Goal: Task Accomplishment & Management: Complete application form

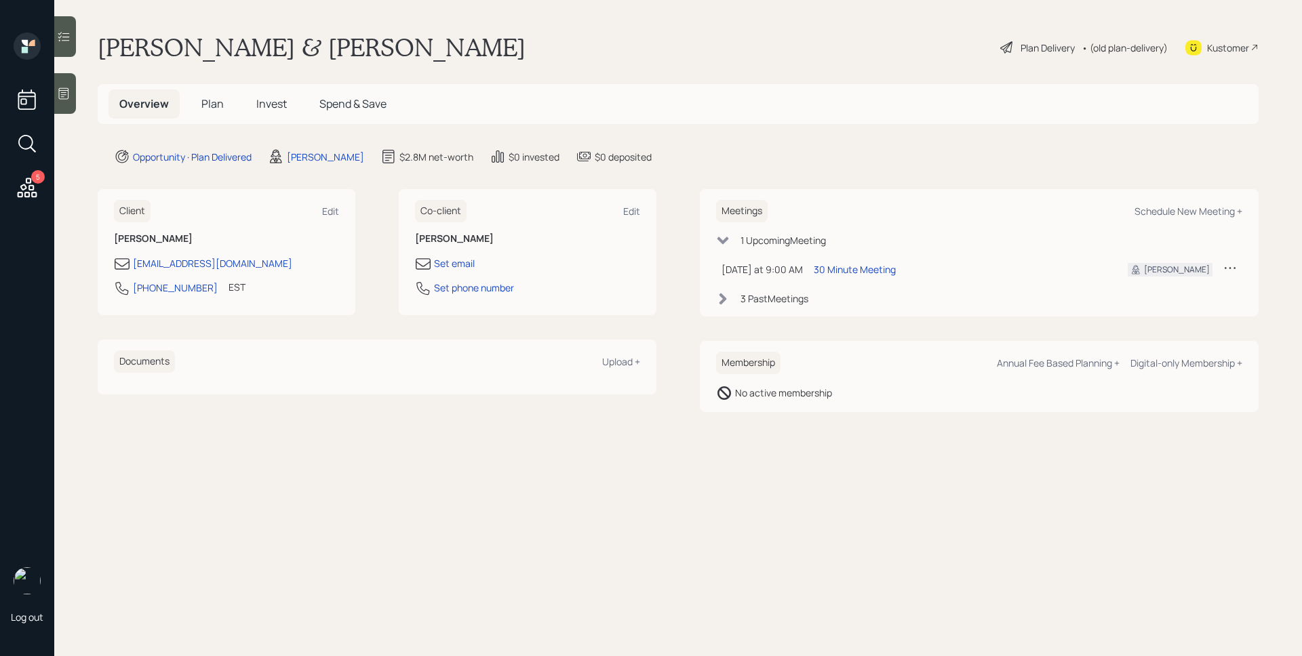
click at [1066, 45] on div "Plan Delivery" at bounding box center [1047, 48] width 54 height 14
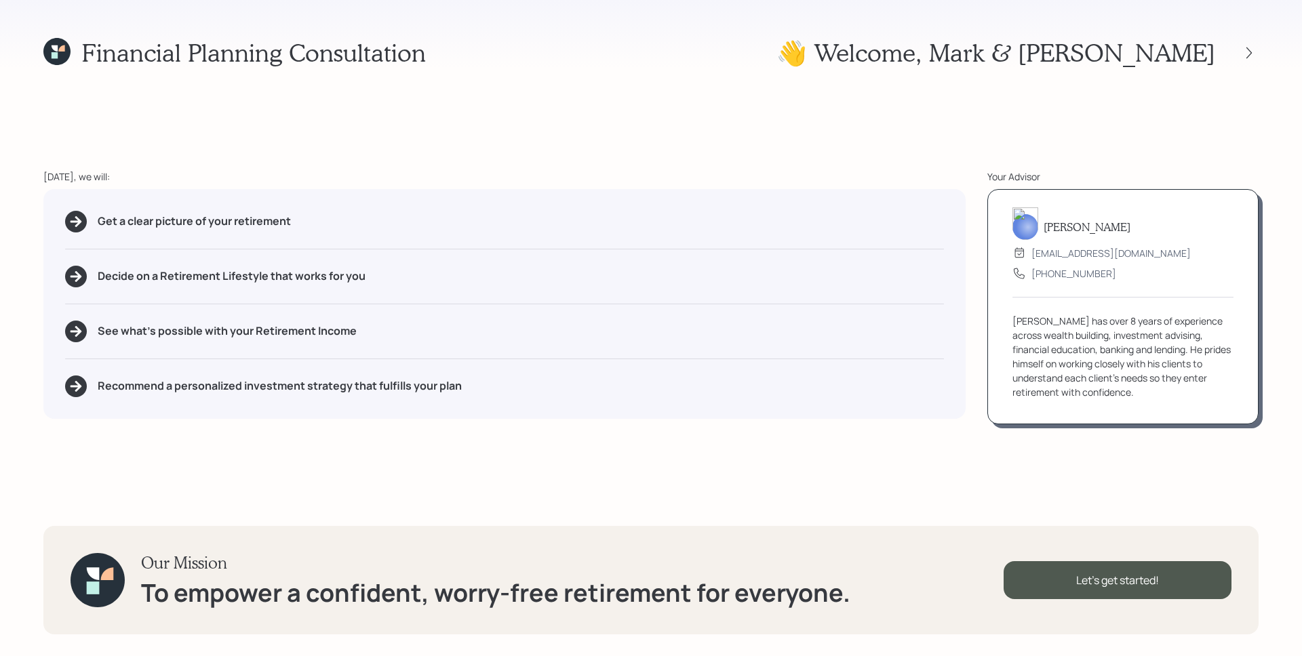
click at [56, 49] on icon at bounding box center [55, 48] width 6 height 6
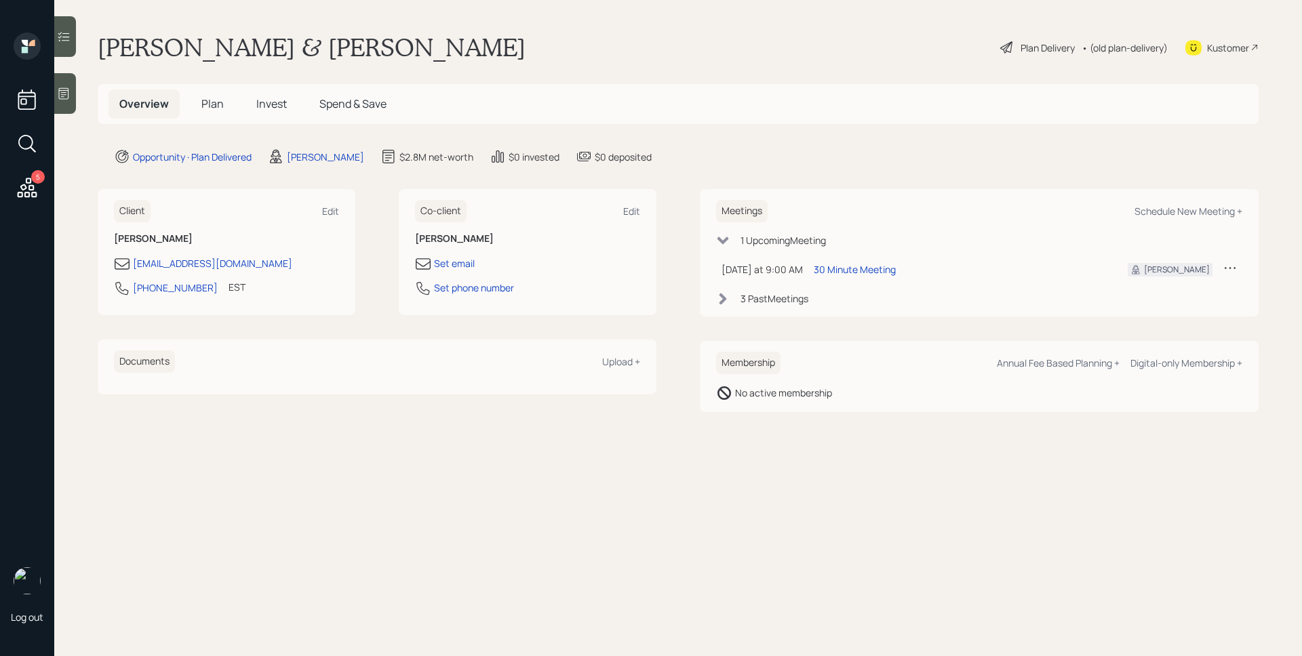
click at [33, 199] on icon at bounding box center [27, 188] width 24 height 24
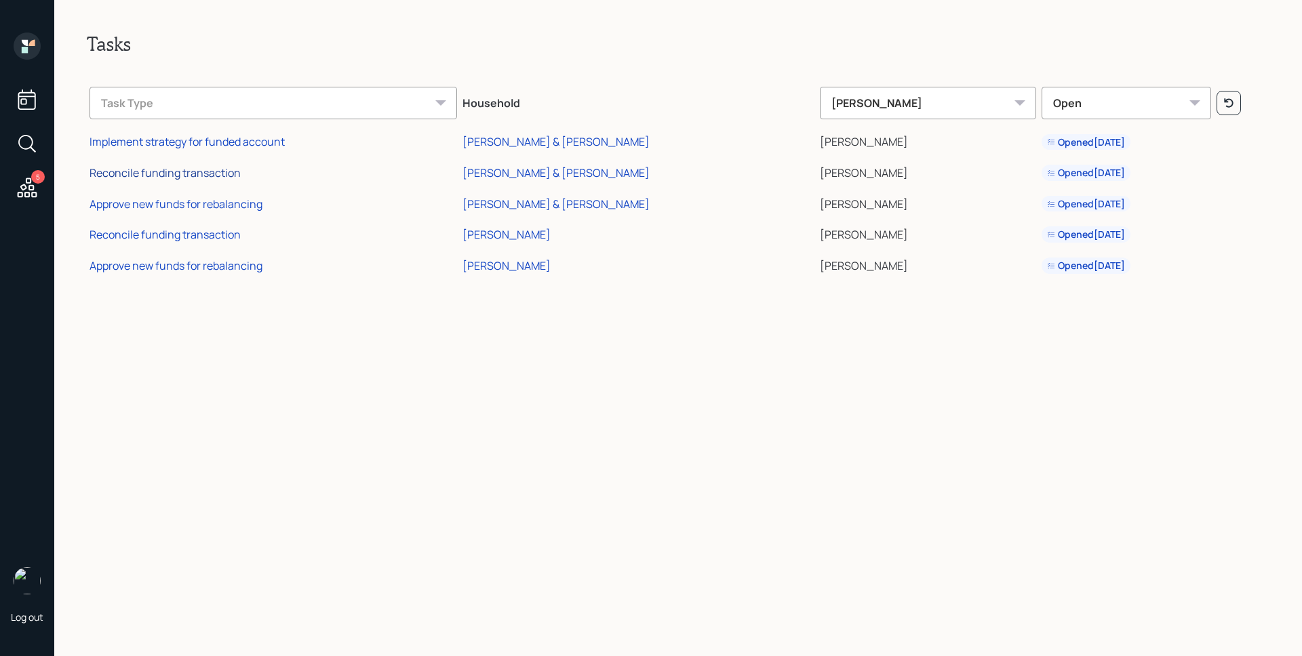
click at [176, 172] on div "Reconcile funding transaction" at bounding box center [165, 172] width 151 height 15
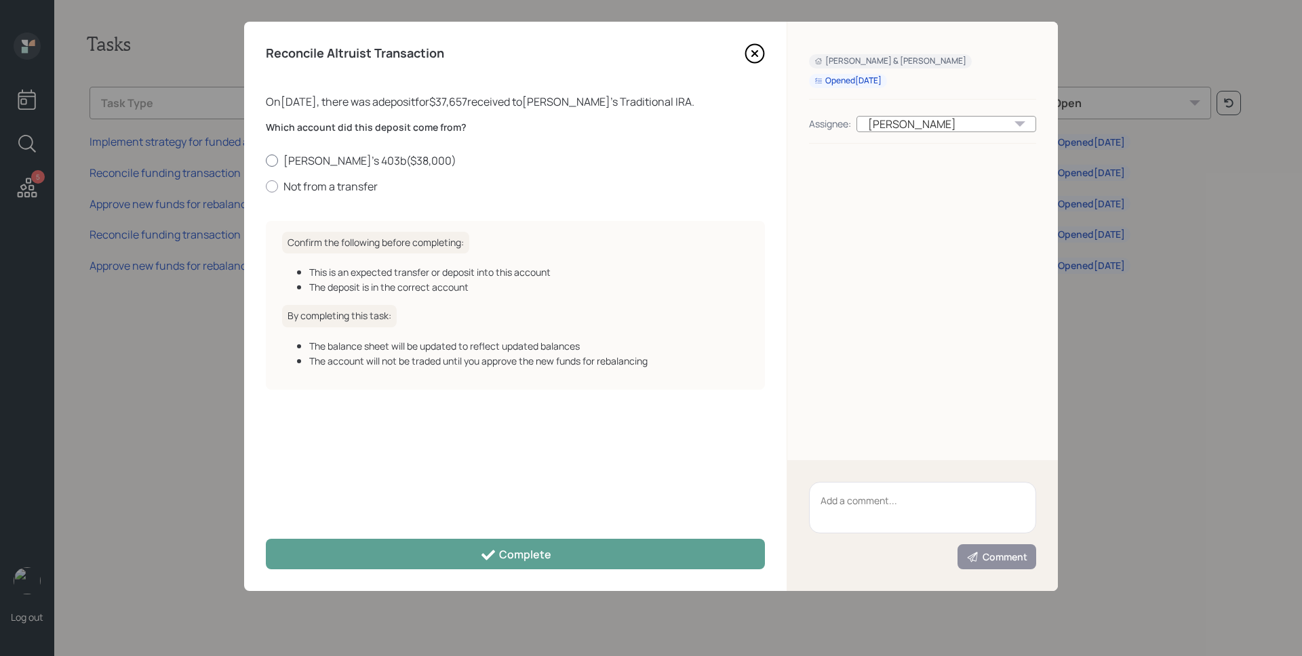
click at [340, 157] on label "[PERSON_NAME]'s 403b ( $38,000 )" at bounding box center [515, 160] width 499 height 15
click at [266, 160] on input "[PERSON_NAME]'s 403b ( $38,000 )" at bounding box center [265, 160] width 1 height 1
radio input "true"
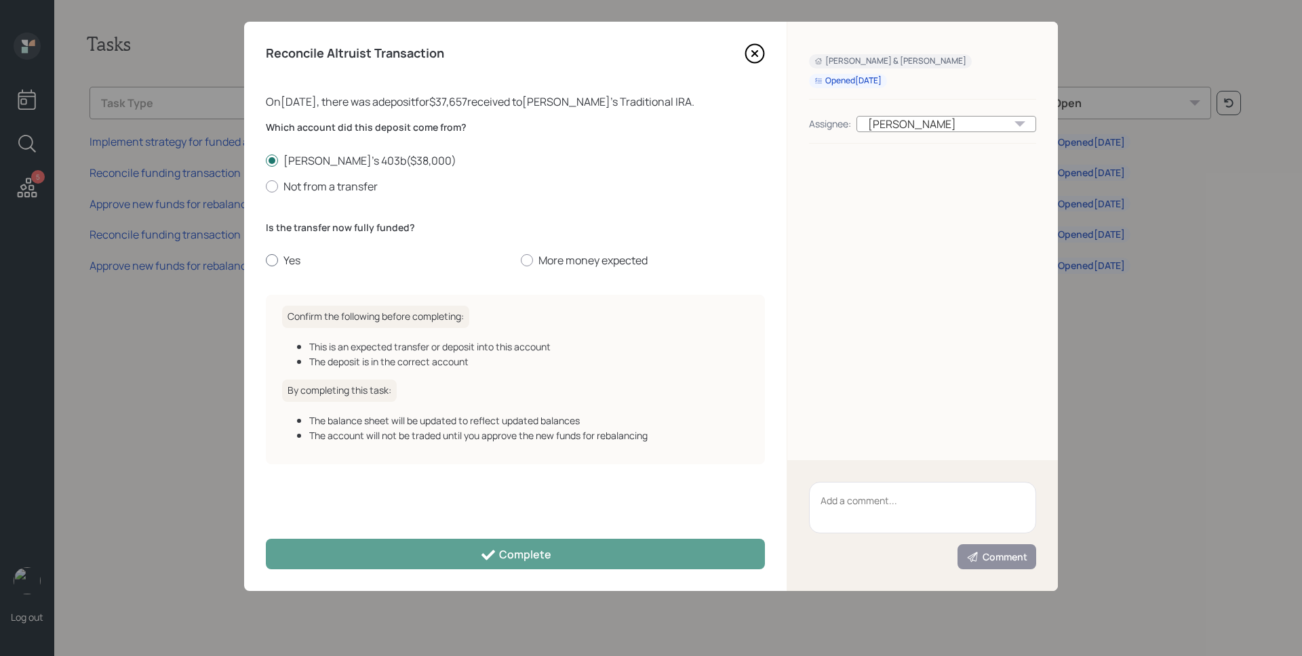
click at [285, 258] on label "Yes" at bounding box center [388, 260] width 244 height 15
click at [266, 260] on input "Yes" at bounding box center [265, 260] width 1 height 1
radio input "true"
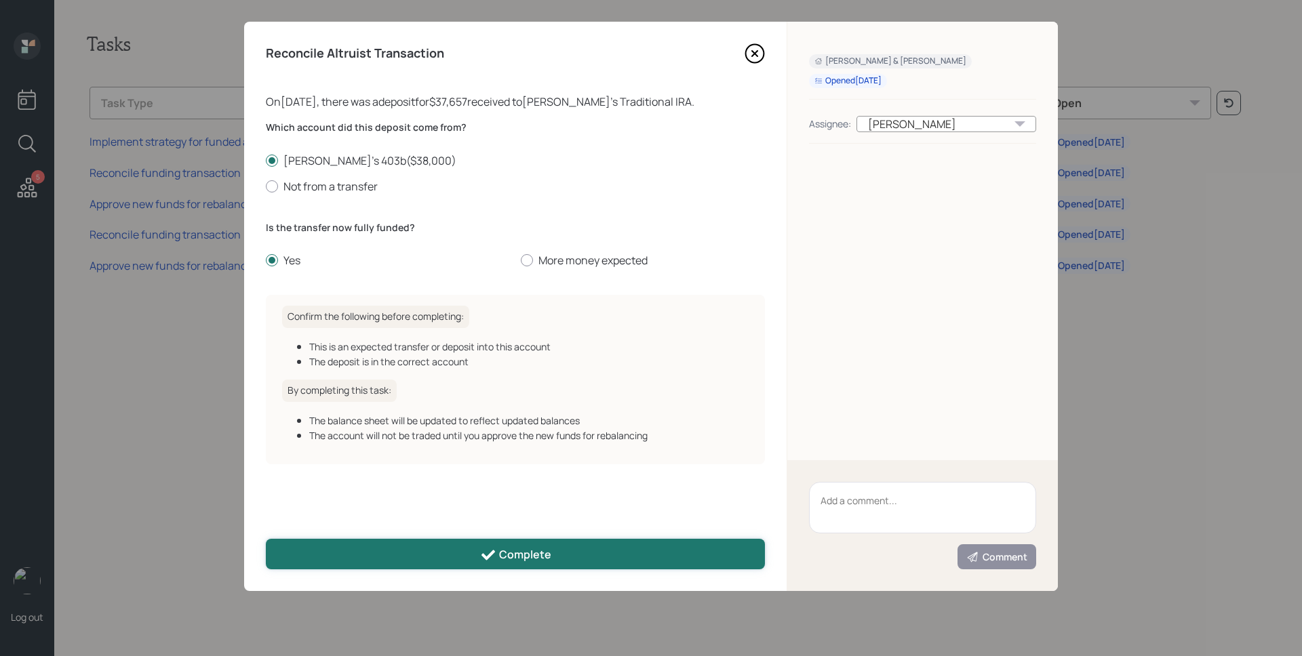
click at [529, 548] on div "Complete" at bounding box center [515, 555] width 71 height 16
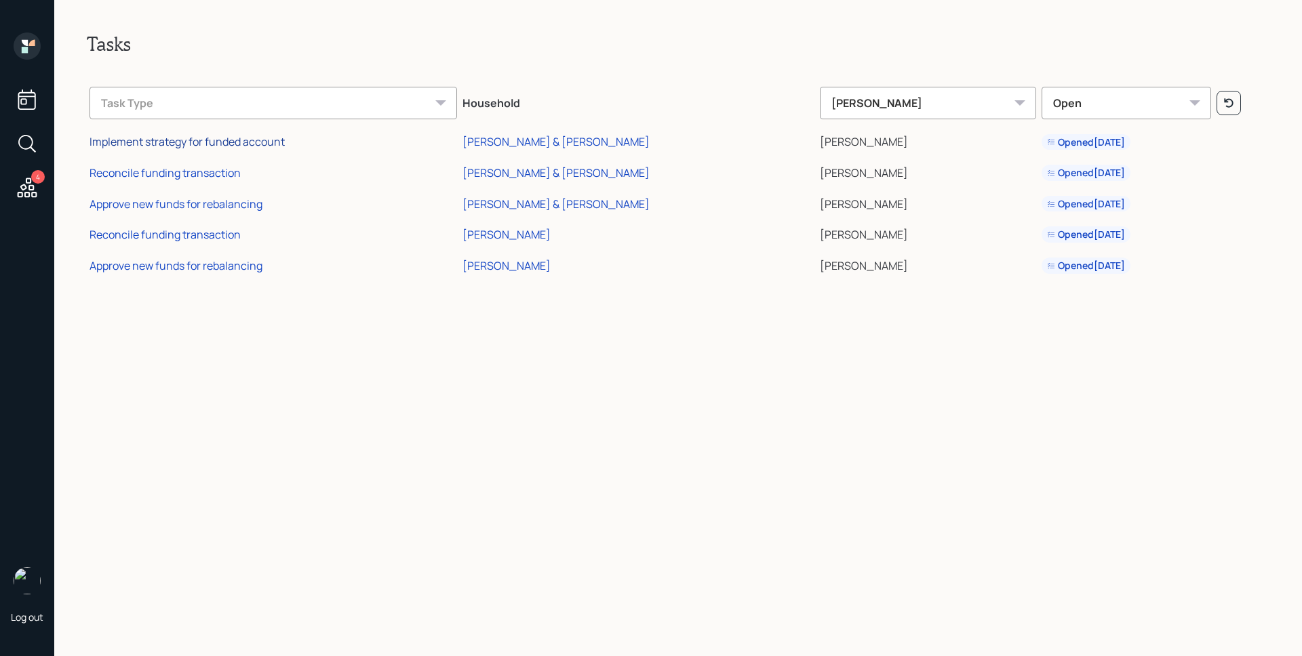
click at [195, 142] on div "Implement strategy for funded account" at bounding box center [187, 141] width 195 height 15
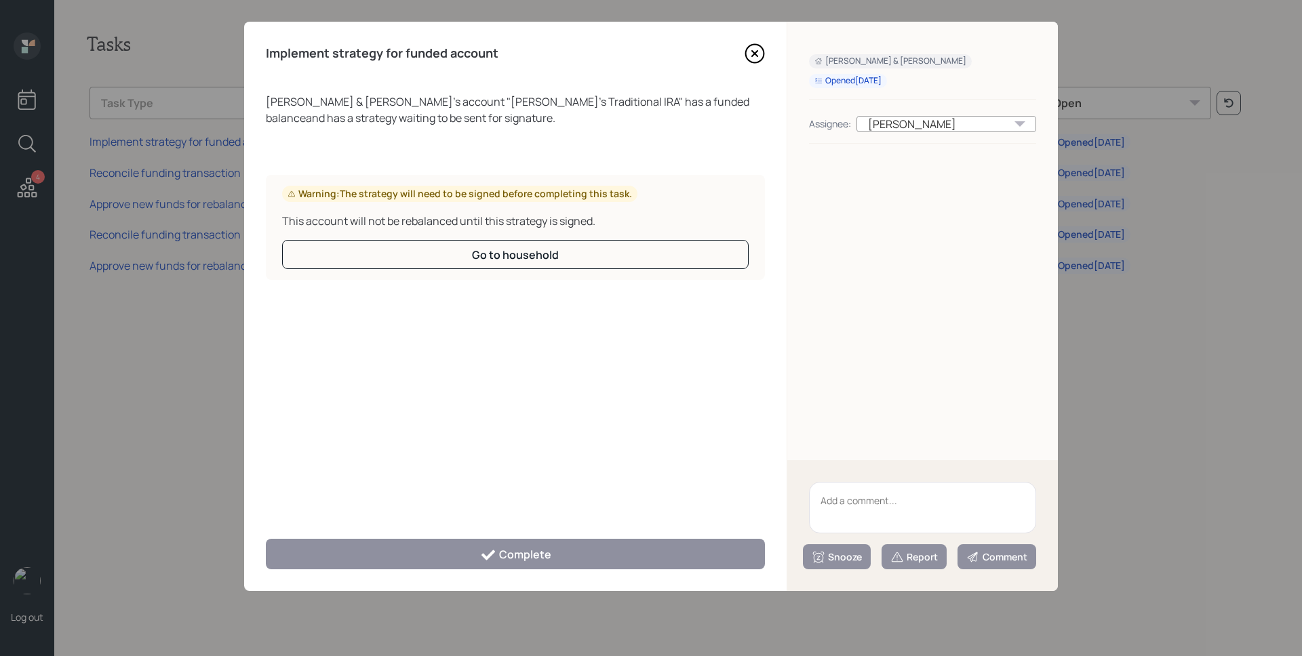
click at [753, 53] on icon at bounding box center [754, 53] width 5 height 5
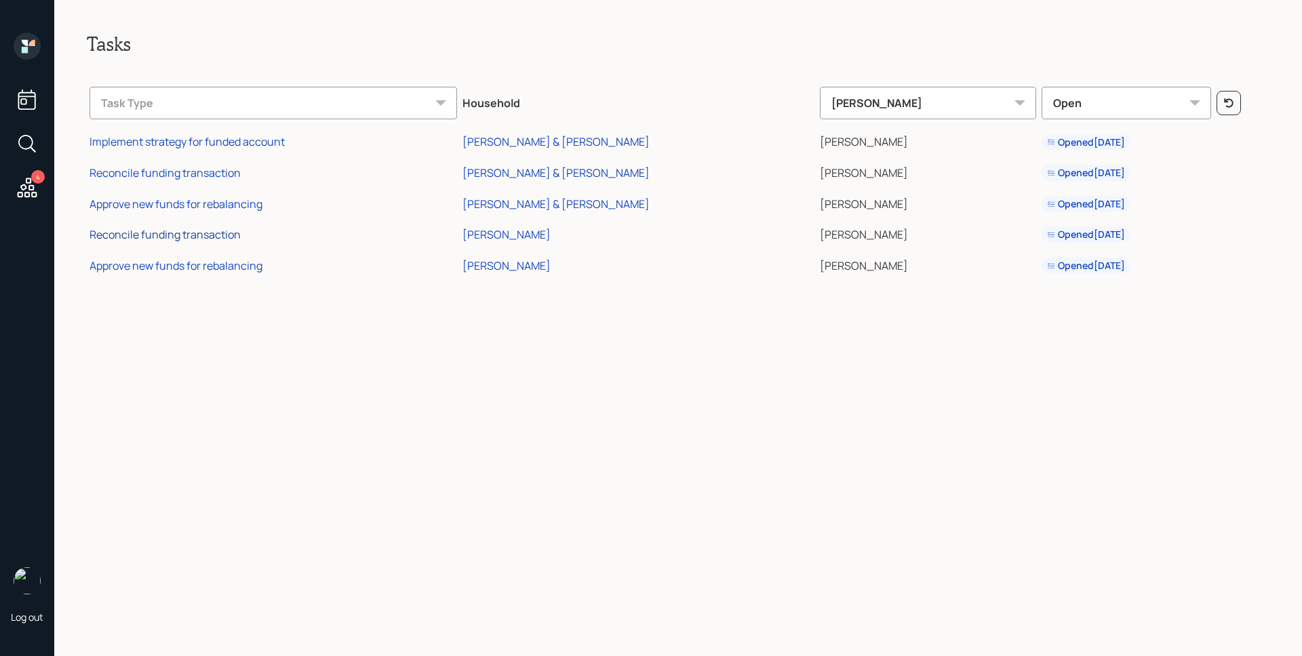
click at [203, 234] on div "Reconcile funding transaction" at bounding box center [165, 234] width 151 height 15
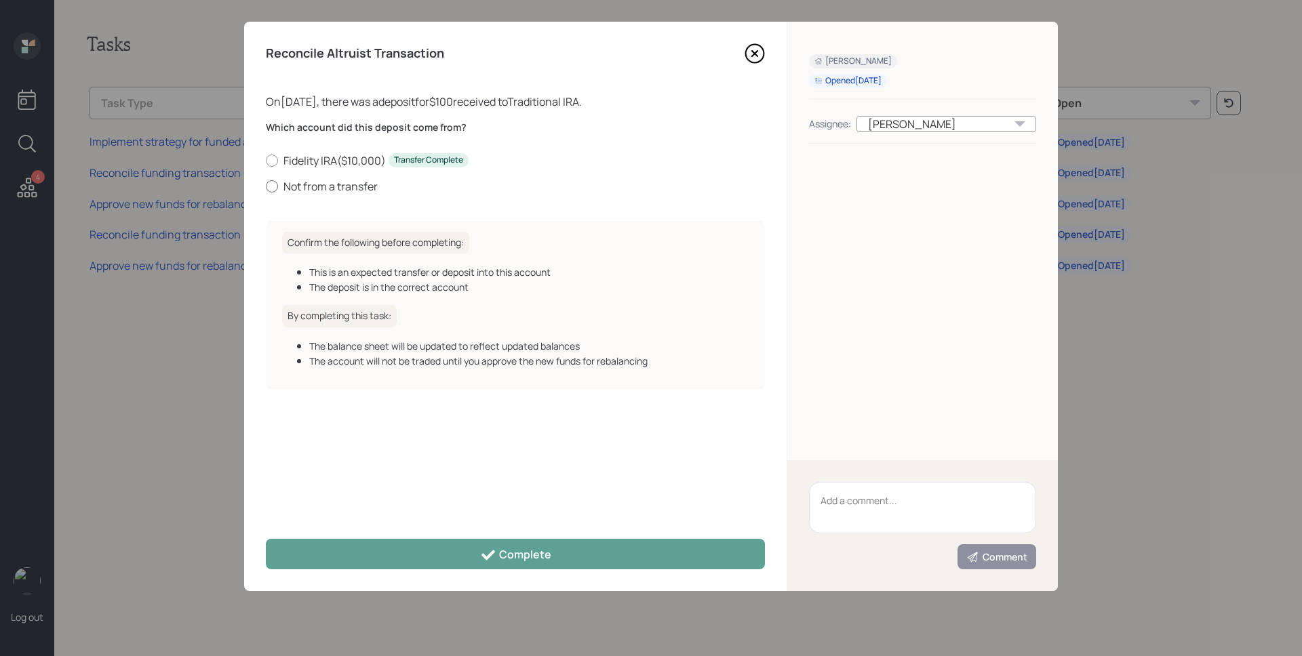
click at [319, 187] on label "Not from a transfer" at bounding box center [515, 186] width 499 height 15
click at [266, 186] on input "Not from a transfer" at bounding box center [265, 186] width 1 height 1
radio input "true"
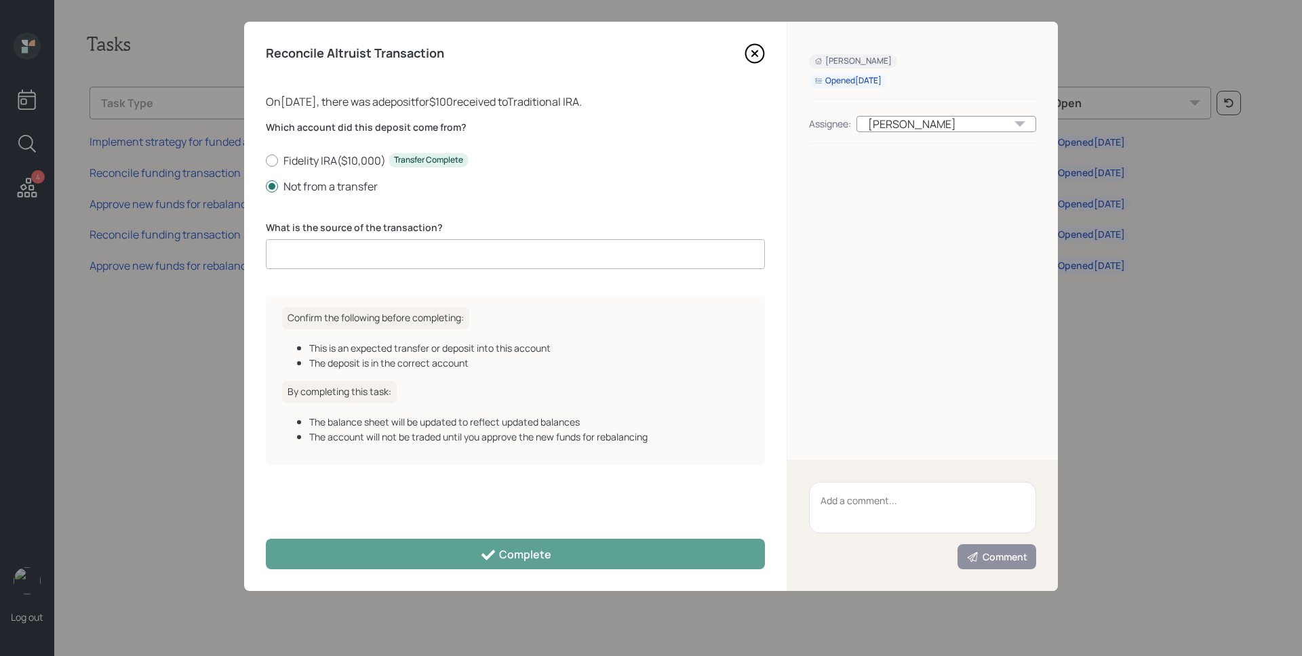
click at [340, 254] on input at bounding box center [515, 254] width 499 height 30
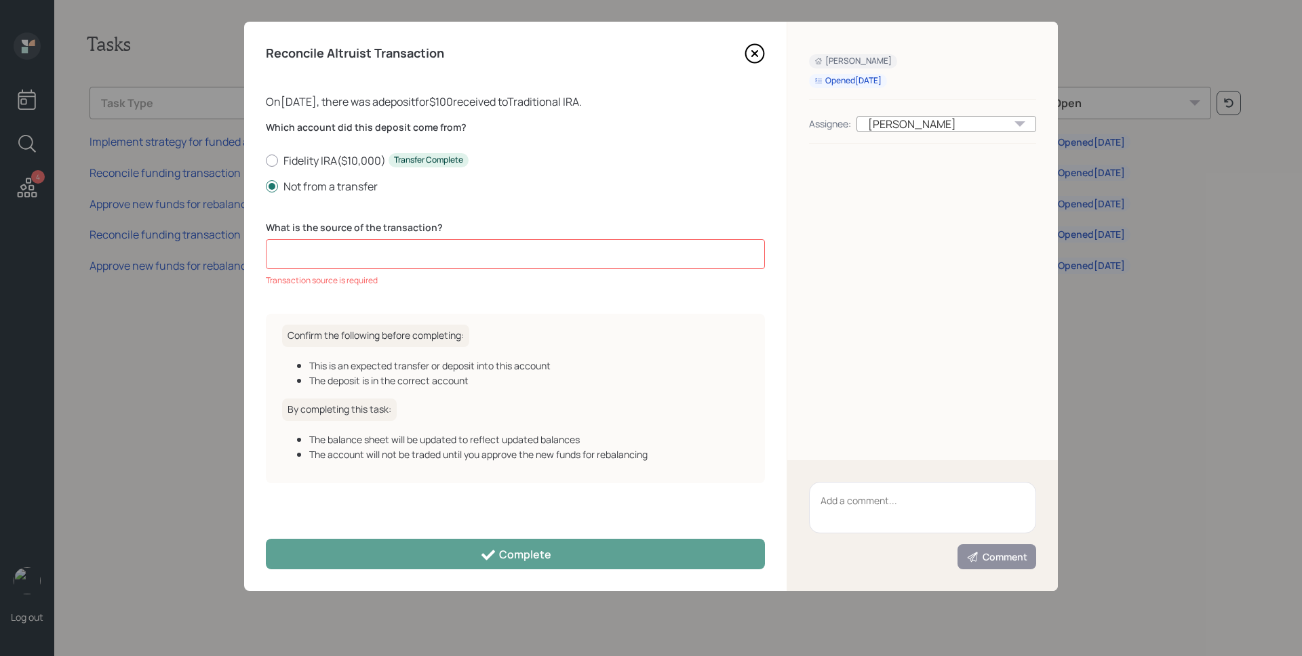
click at [749, 56] on icon at bounding box center [755, 53] width 20 height 20
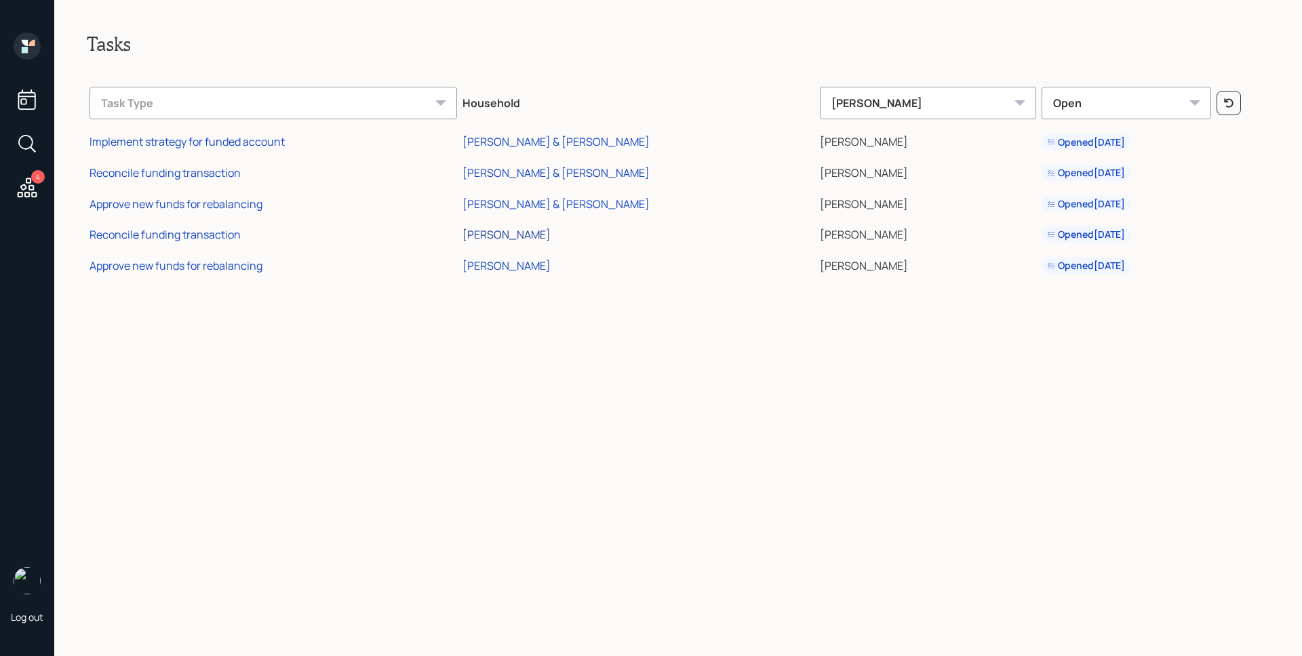
click at [550, 234] on div "[PERSON_NAME]" at bounding box center [506, 234] width 88 height 15
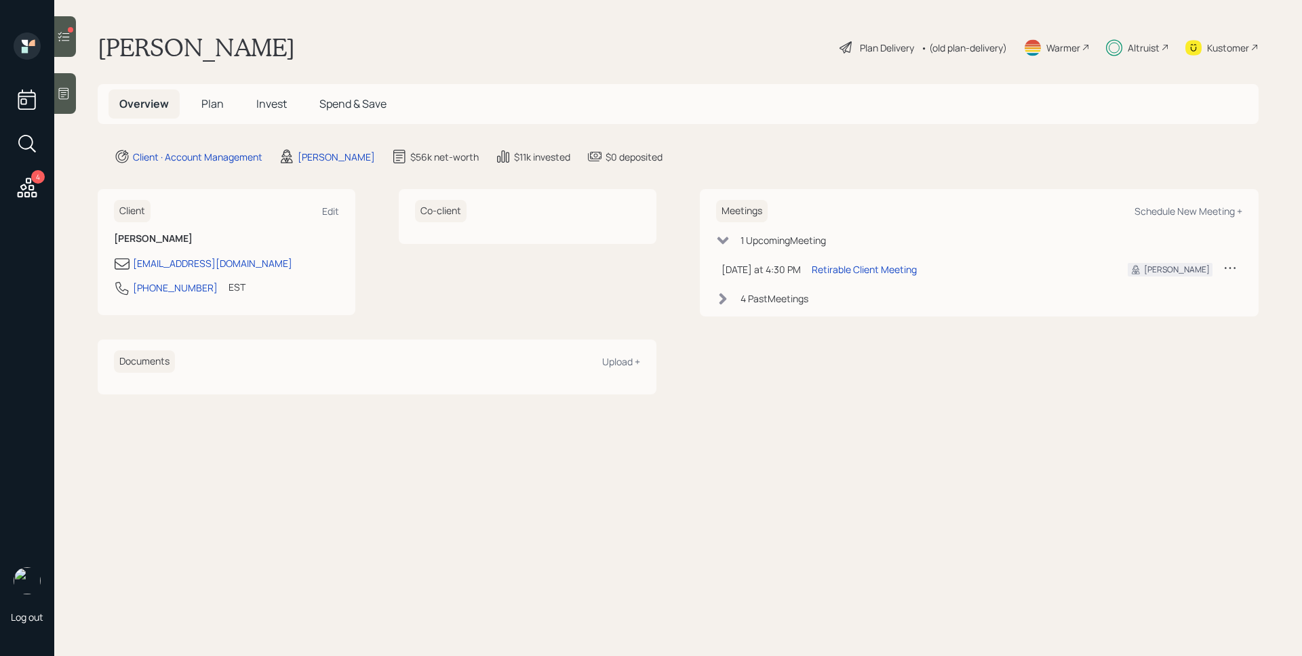
click at [1128, 50] on div "Altruist" at bounding box center [1144, 48] width 32 height 14
